Goal: Find specific page/section: Find specific page/section

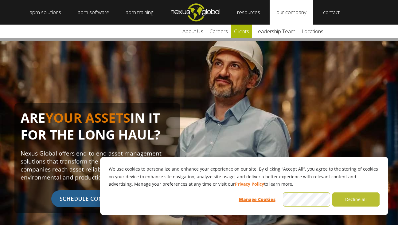
click at [245, 34] on link "clients" at bounding box center [241, 32] width 21 height 14
